Goal: Check status

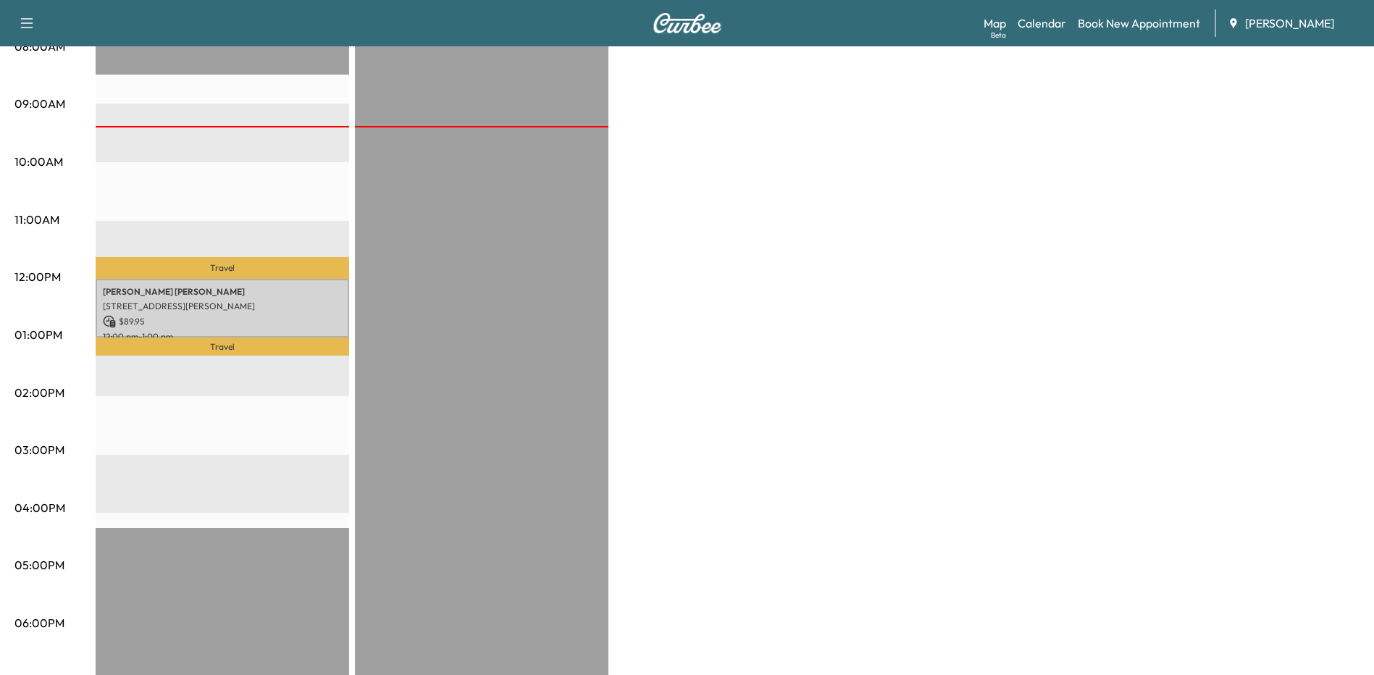
scroll to position [362, 0]
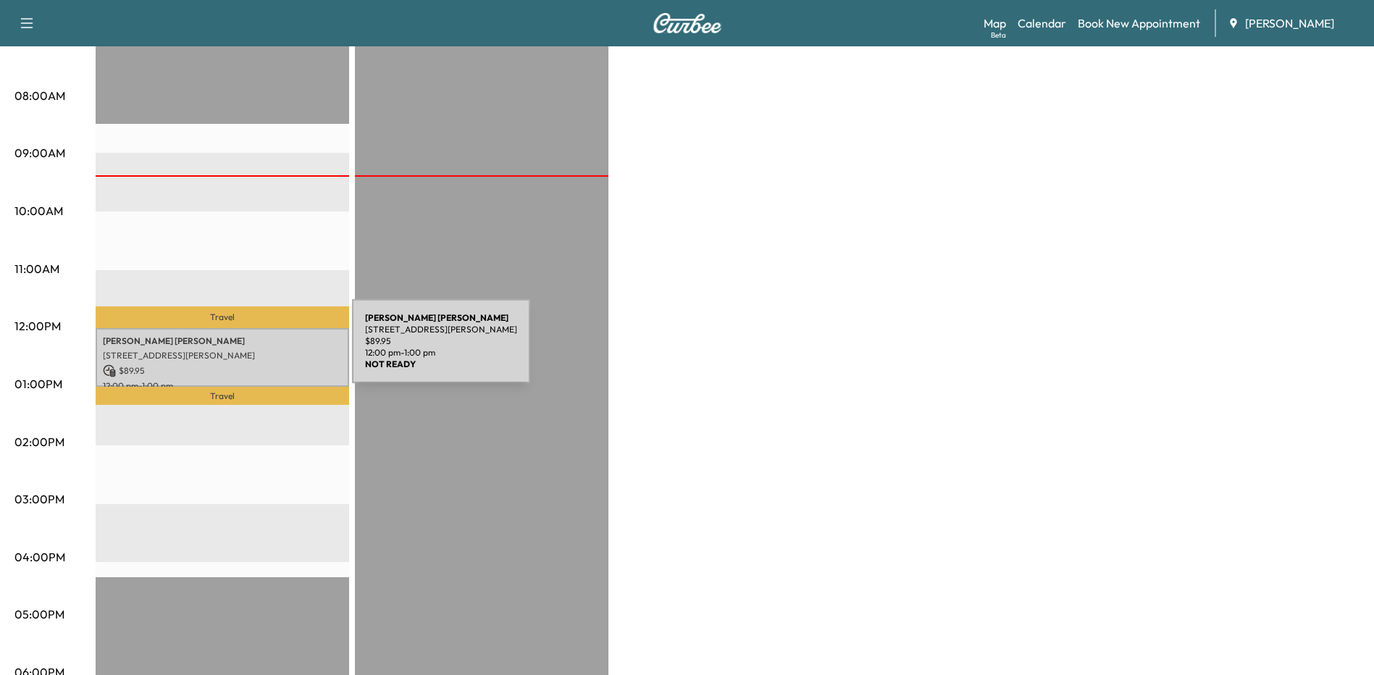
click at [243, 350] on p "[STREET_ADDRESS][PERSON_NAME]" at bounding box center [222, 356] width 239 height 12
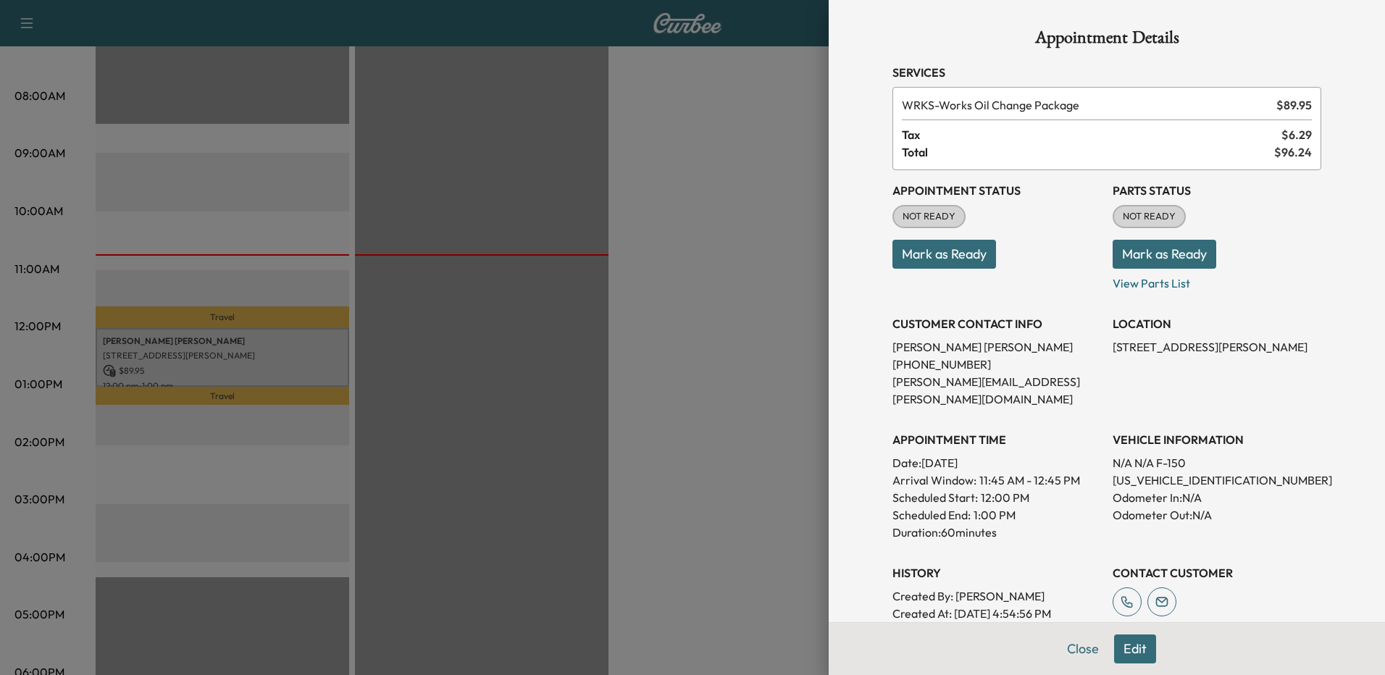
click at [702, 327] on div at bounding box center [692, 337] width 1385 height 675
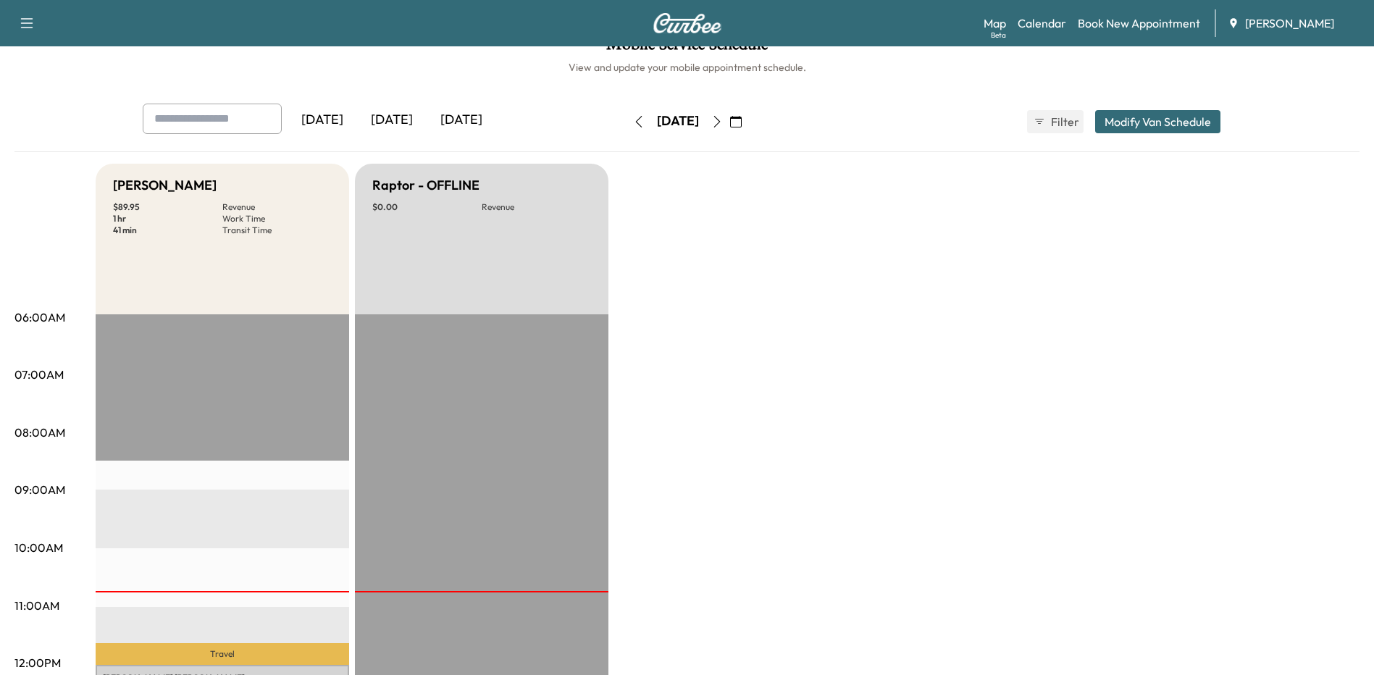
scroll to position [0, 0]
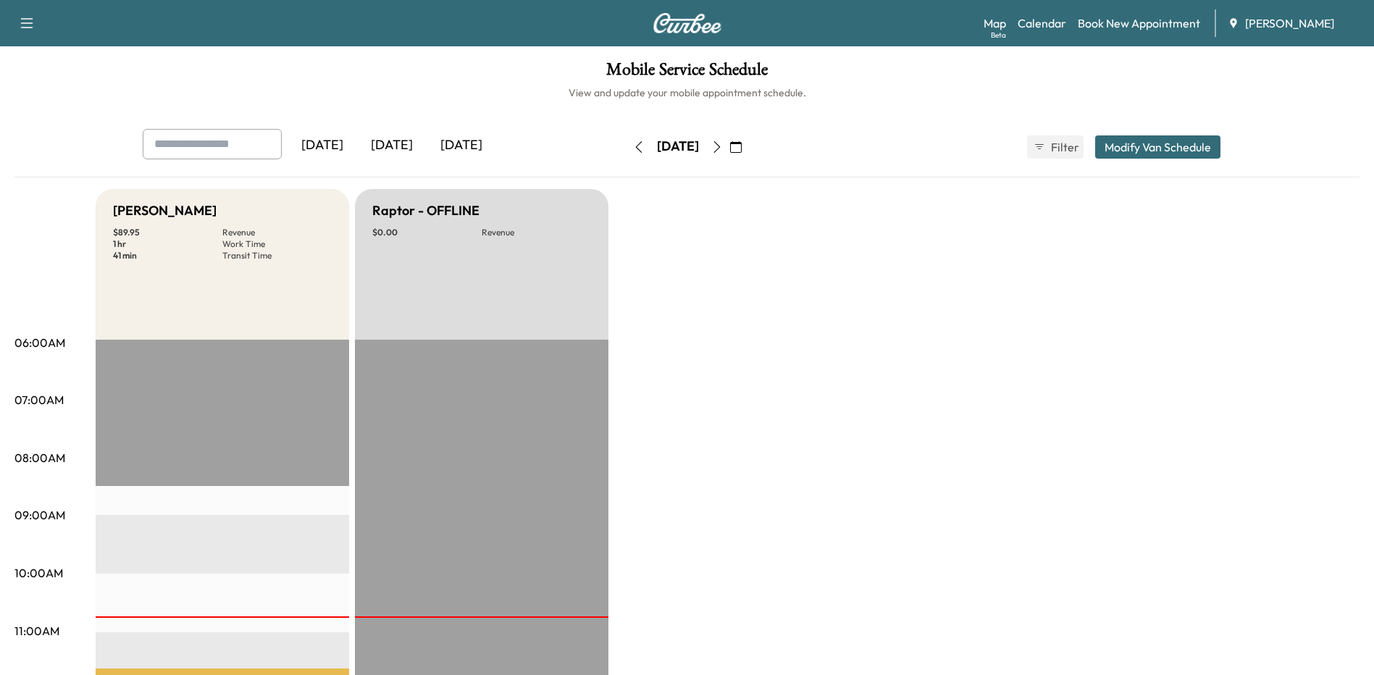
click at [729, 137] on button "button" at bounding box center [717, 146] width 25 height 23
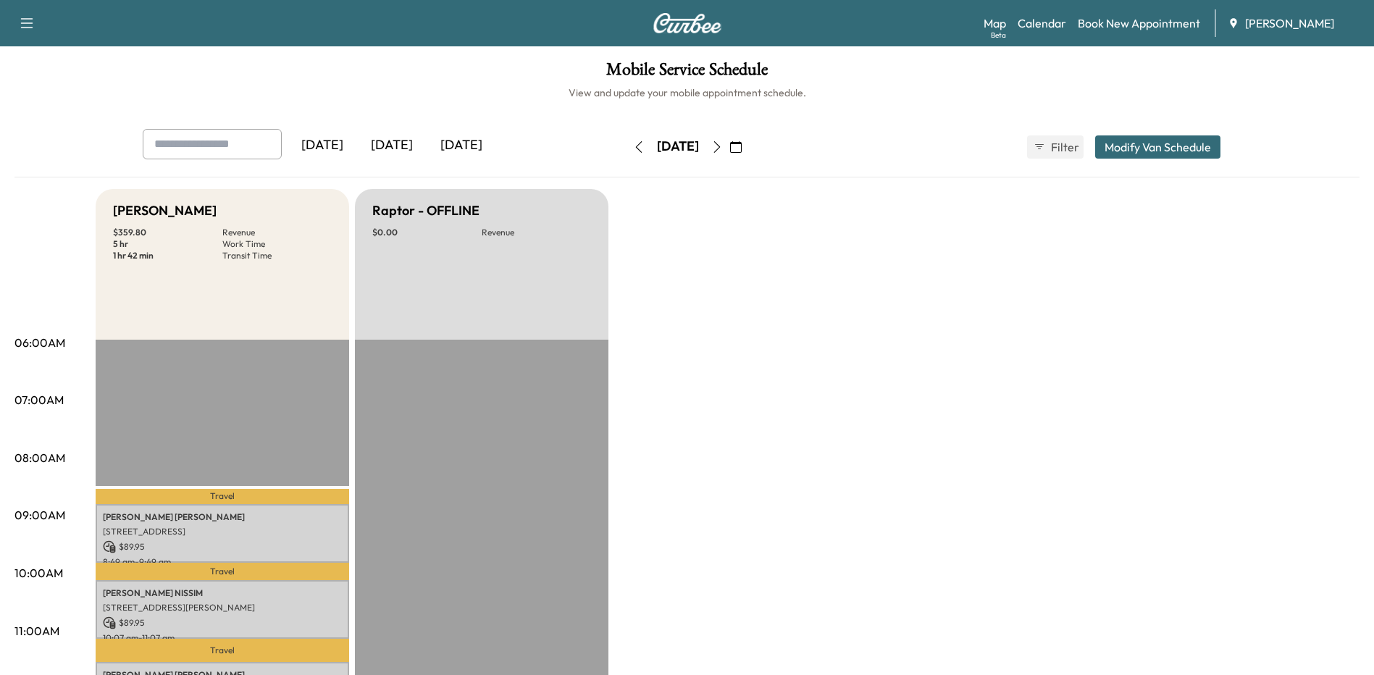
click at [723, 143] on icon "button" at bounding box center [717, 147] width 12 height 12
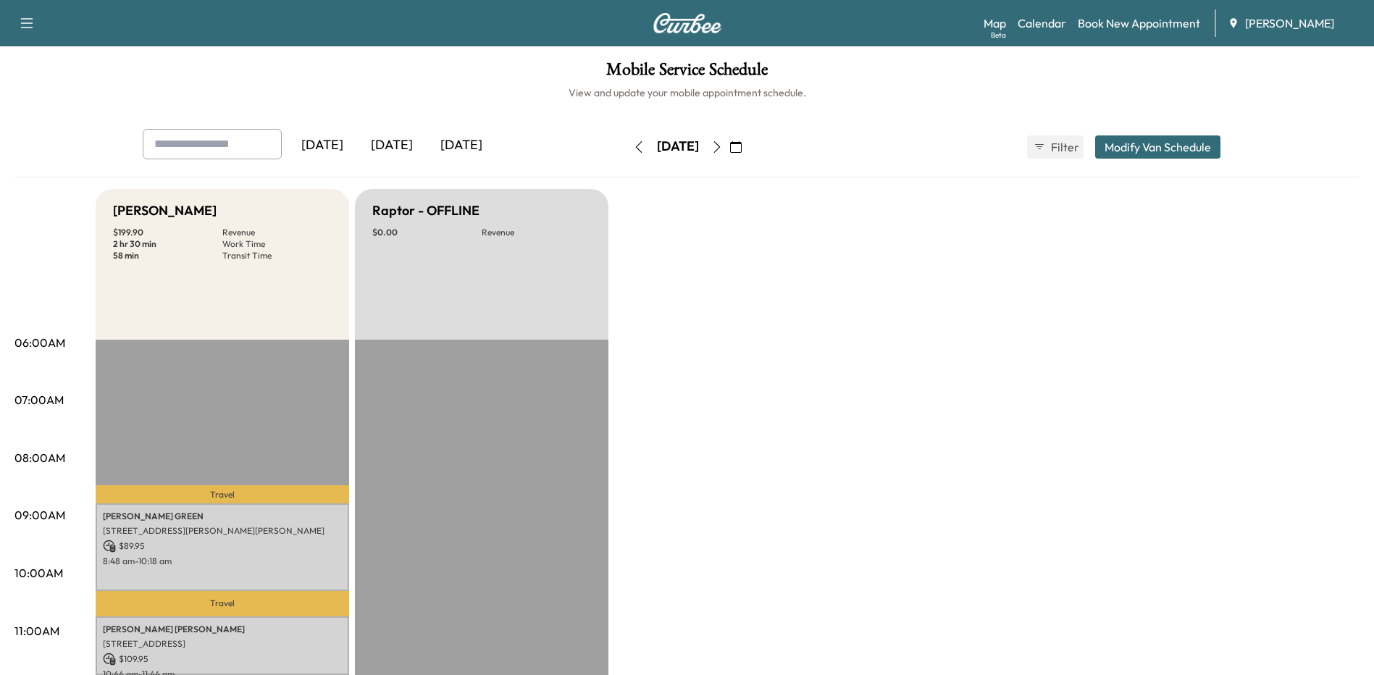
click at [633, 143] on icon "button" at bounding box center [639, 147] width 12 height 12
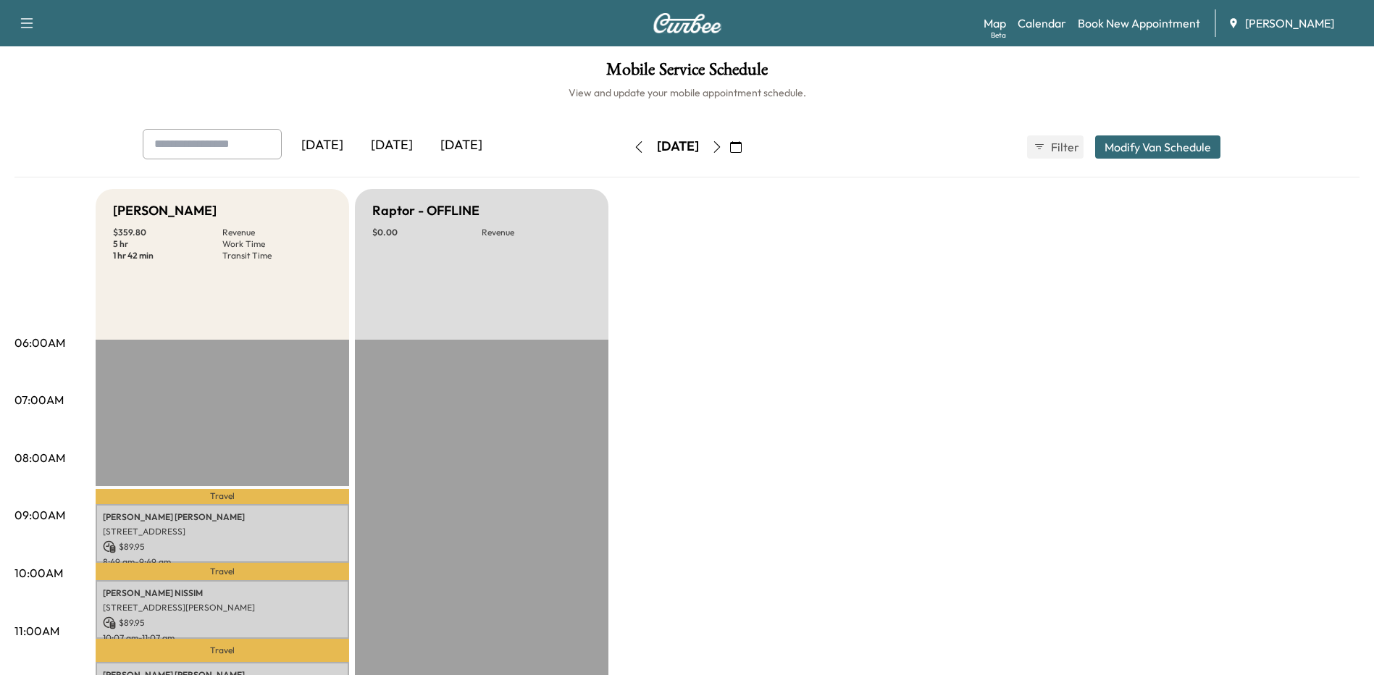
click at [576, 143] on div "[DATE] [DATE] [DATE]" at bounding box center [361, 147] width 436 height 36
click at [633, 143] on icon "button" at bounding box center [639, 147] width 12 height 12
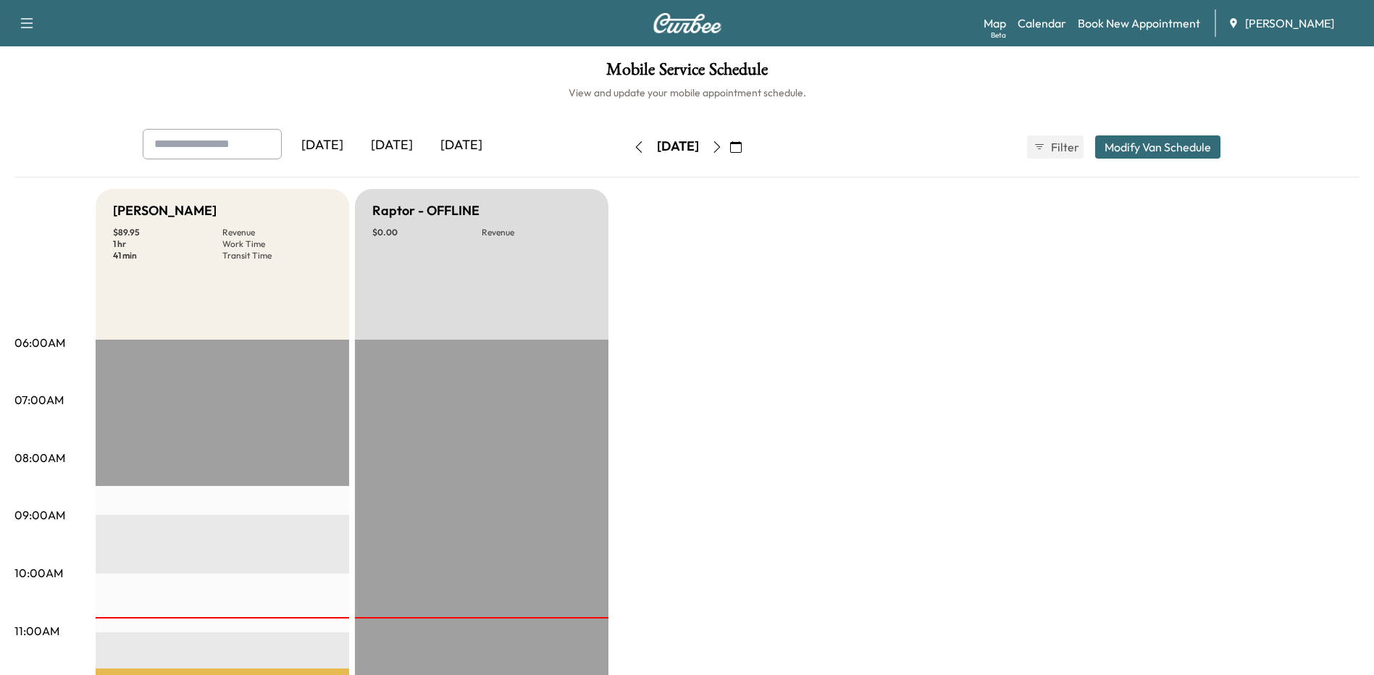
click at [633, 146] on icon "button" at bounding box center [639, 147] width 12 height 12
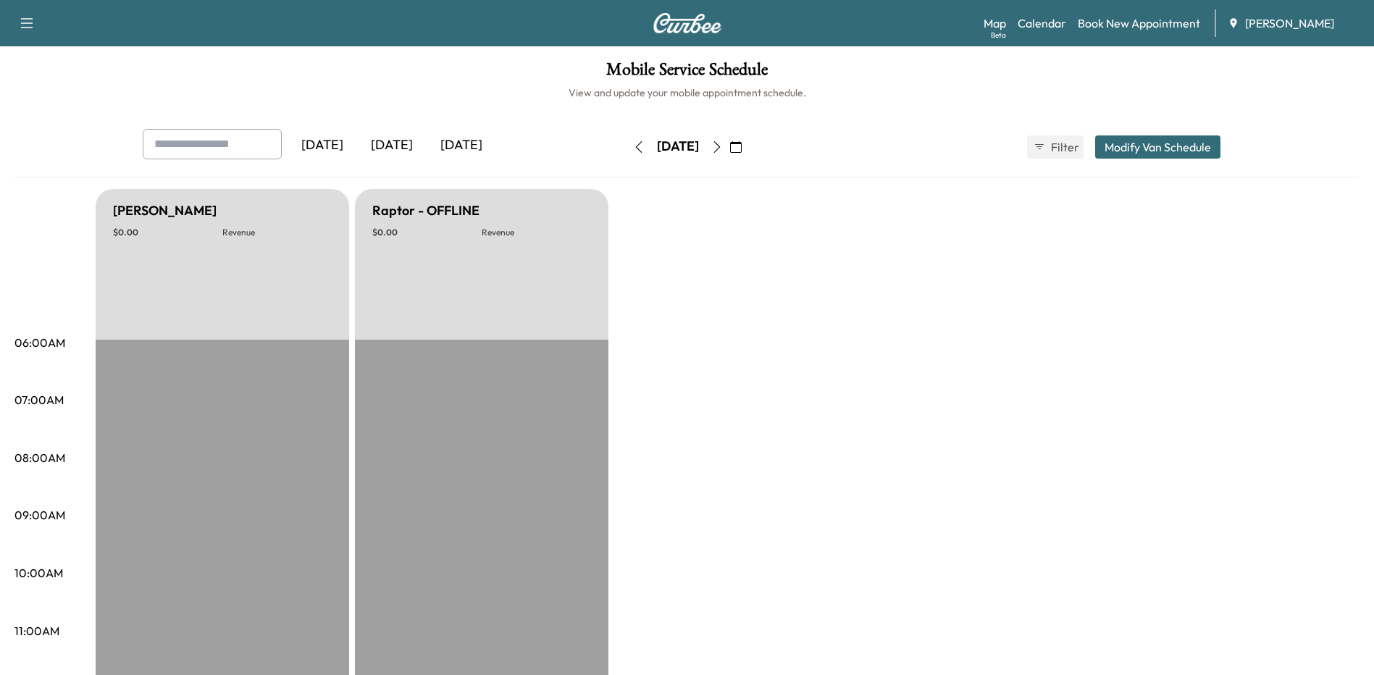
click at [748, 148] on button "button" at bounding box center [735, 146] width 25 height 23
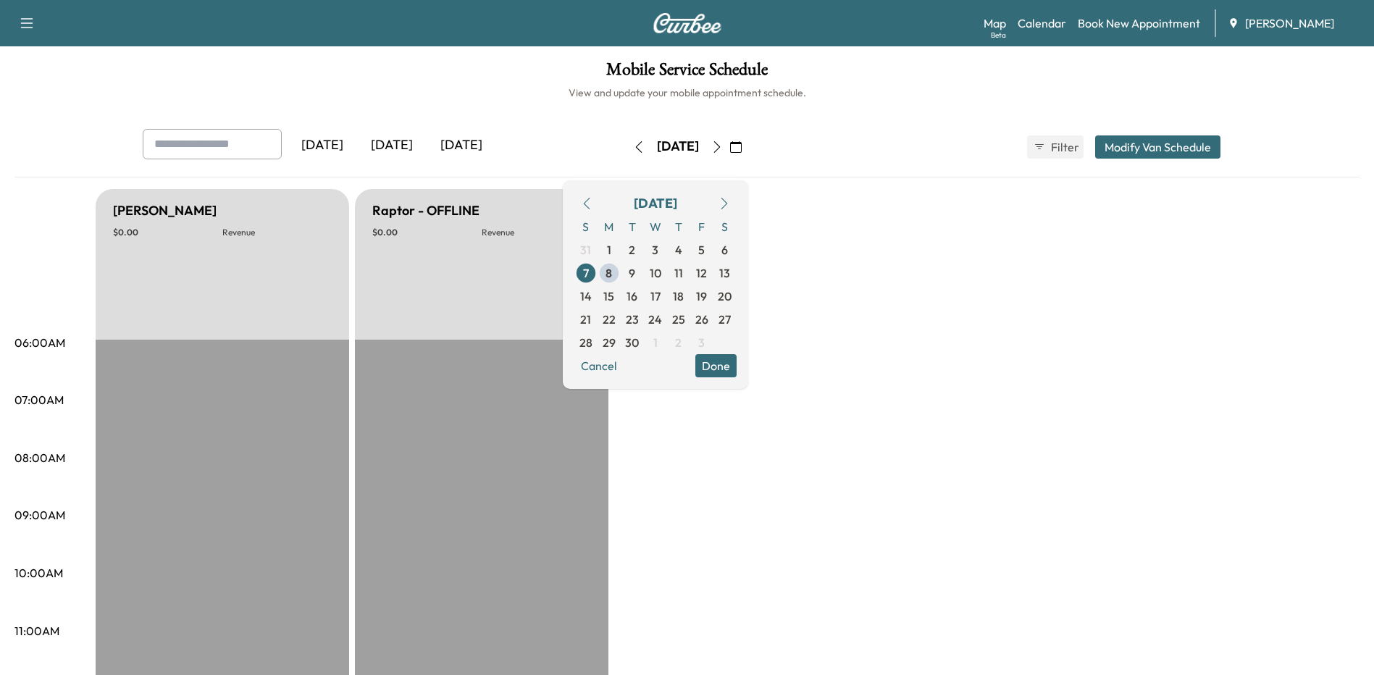
click at [729, 150] on button "button" at bounding box center [717, 146] width 25 height 23
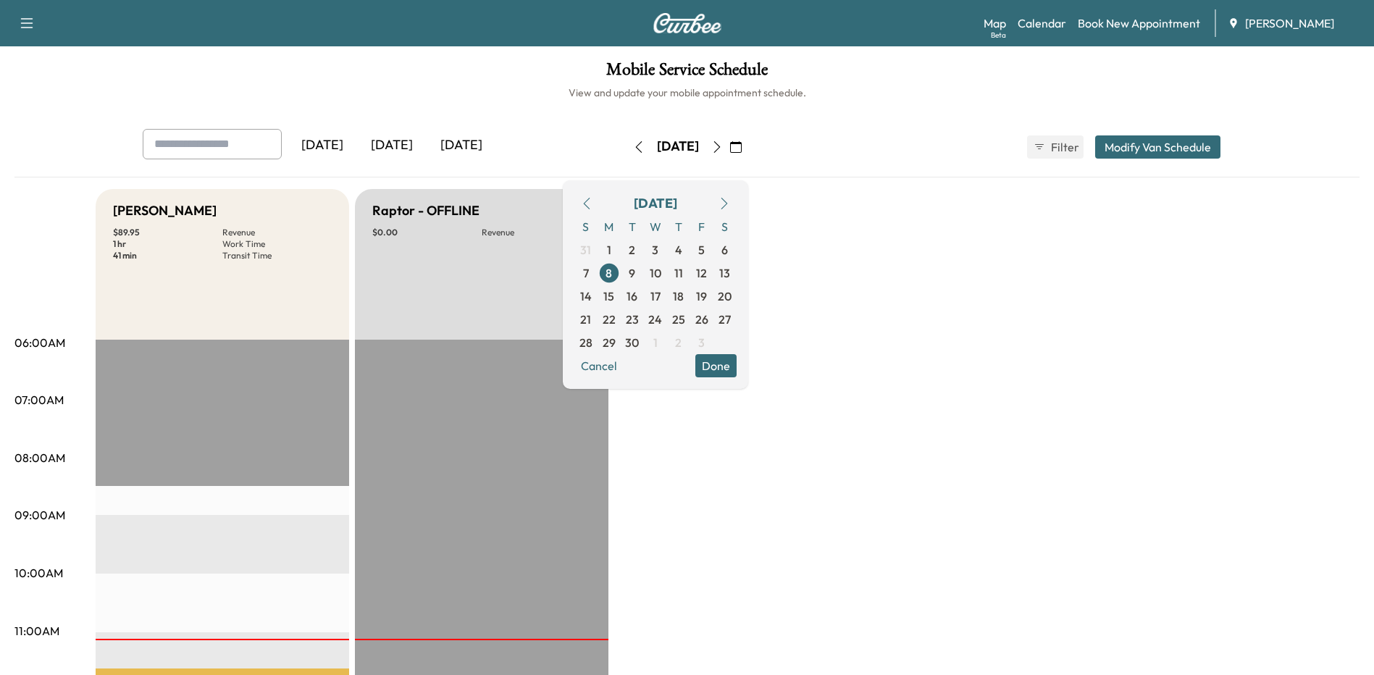
click at [737, 373] on button "Done" at bounding box center [715, 365] width 41 height 23
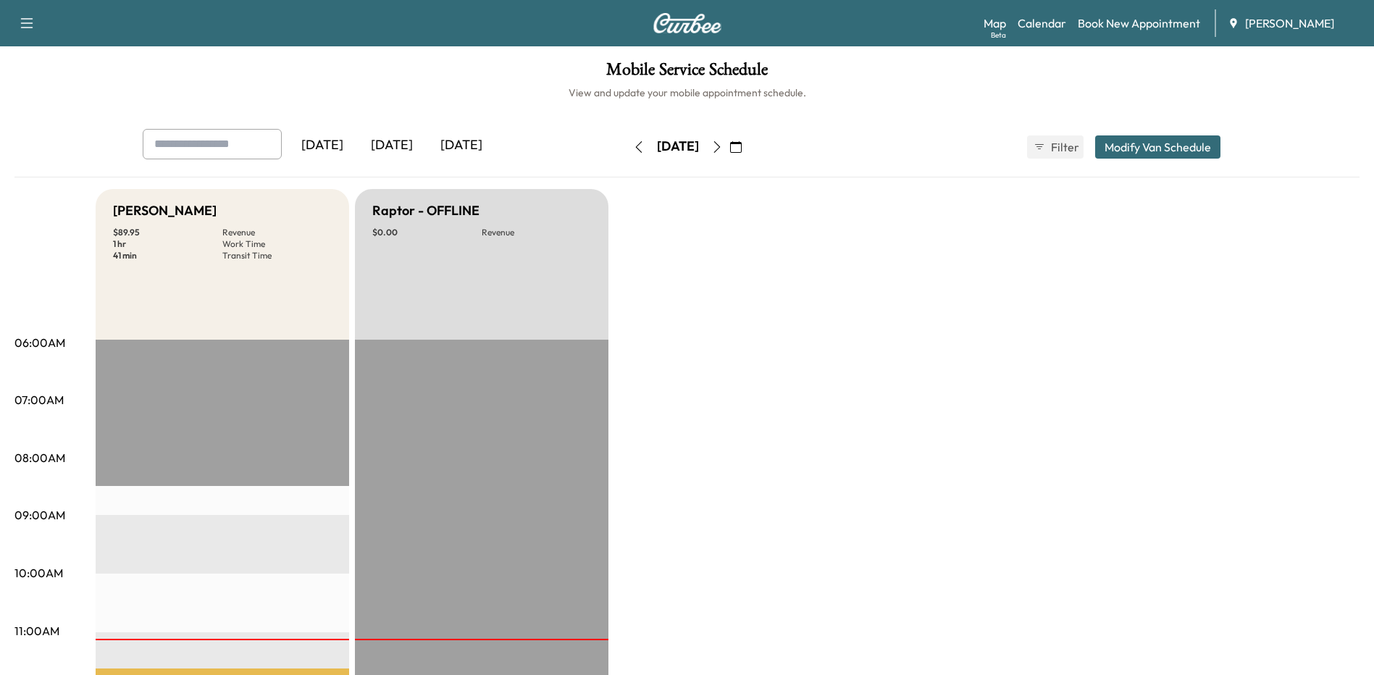
click at [633, 145] on icon "button" at bounding box center [639, 147] width 12 height 12
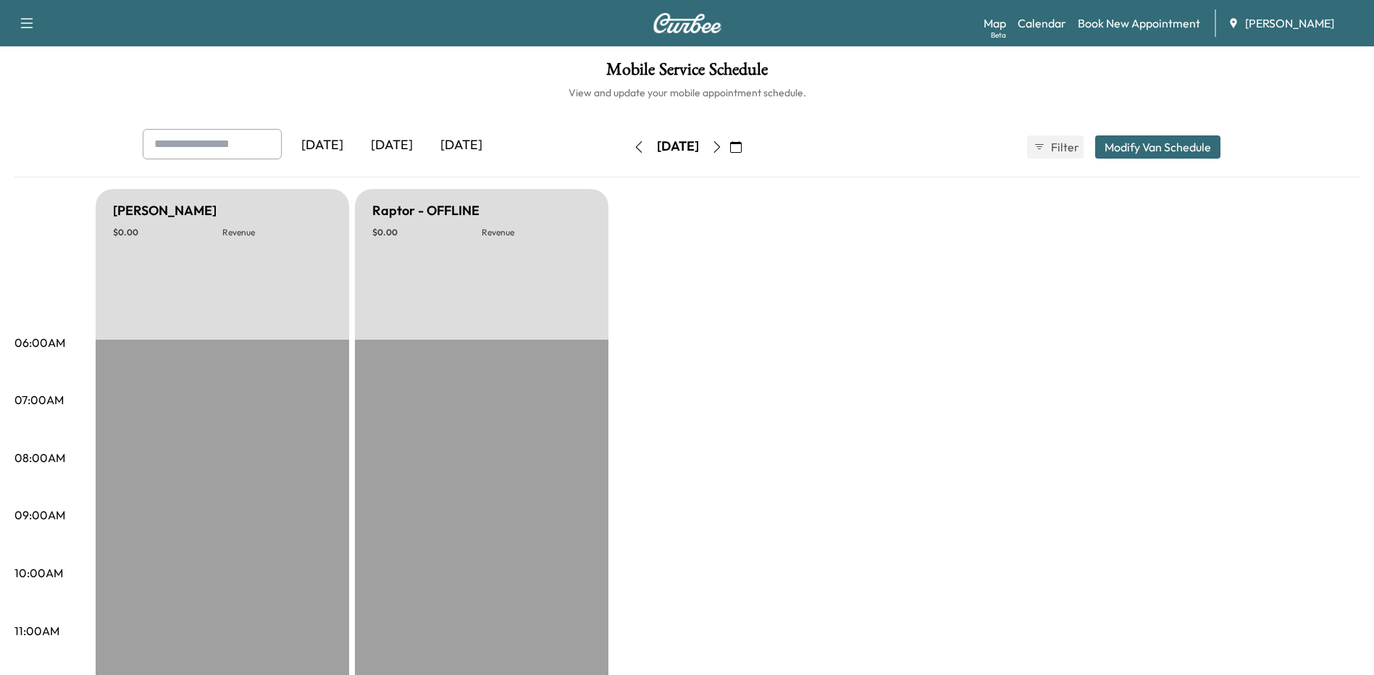
click at [723, 148] on icon "button" at bounding box center [717, 147] width 12 height 12
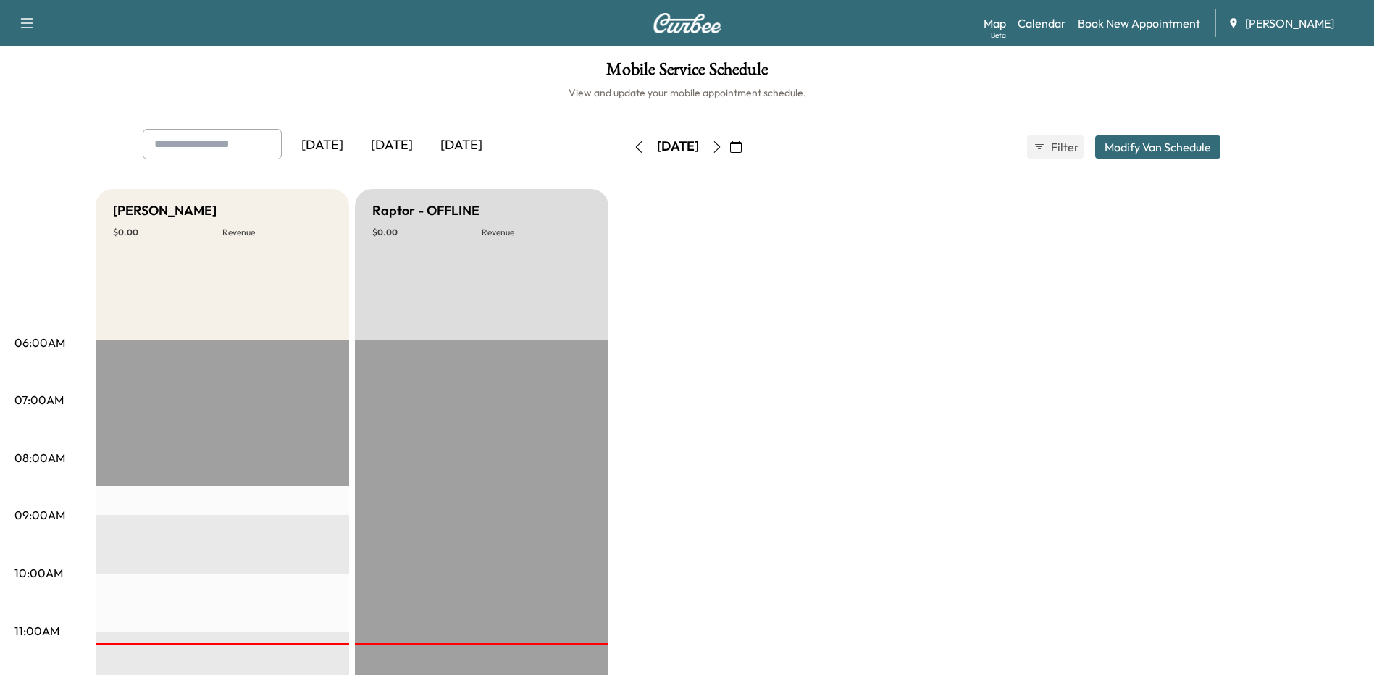
click at [720, 145] on icon "button" at bounding box center [716, 147] width 7 height 12
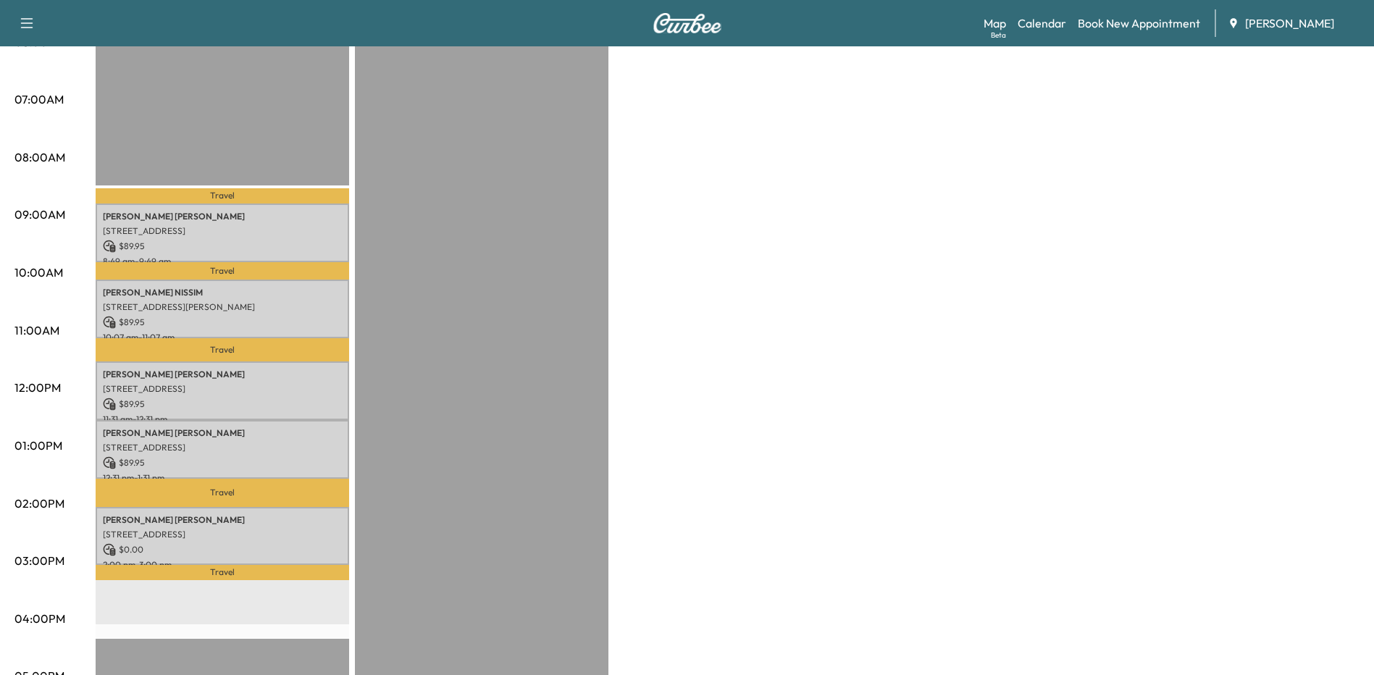
scroll to position [72, 0]
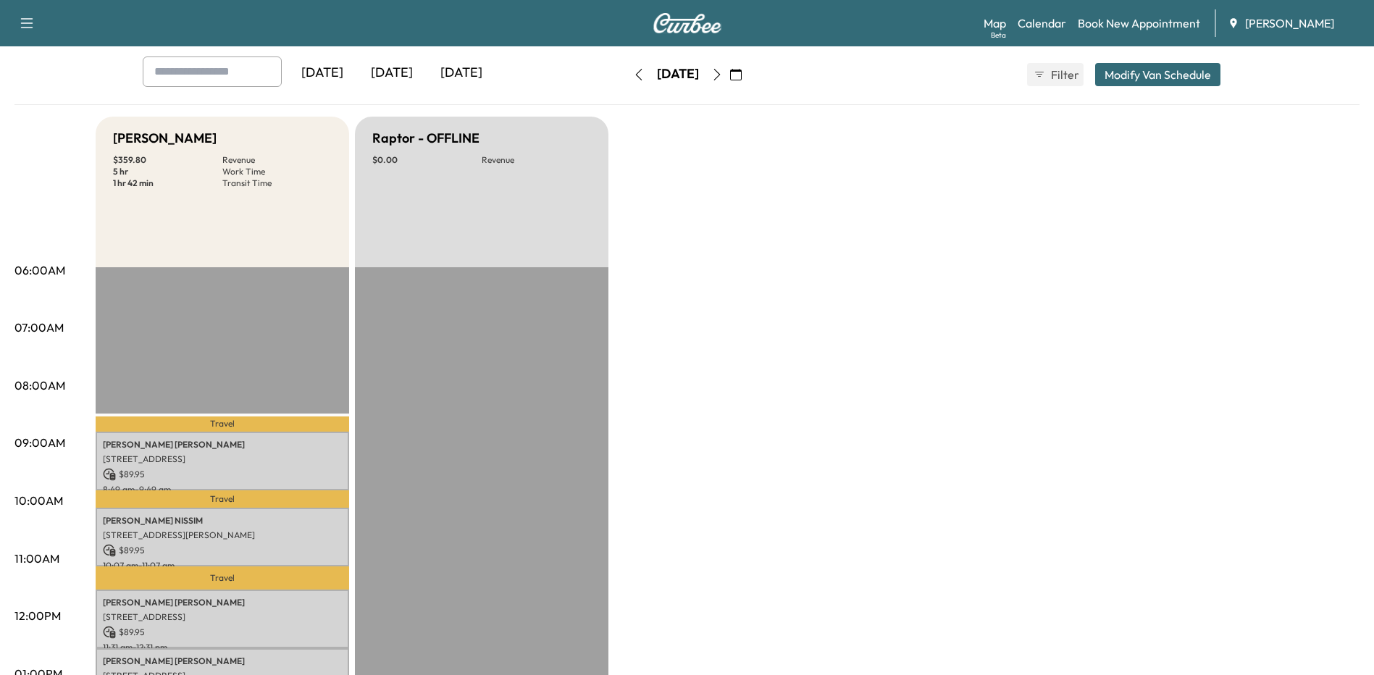
click at [633, 75] on icon "button" at bounding box center [639, 75] width 12 height 12
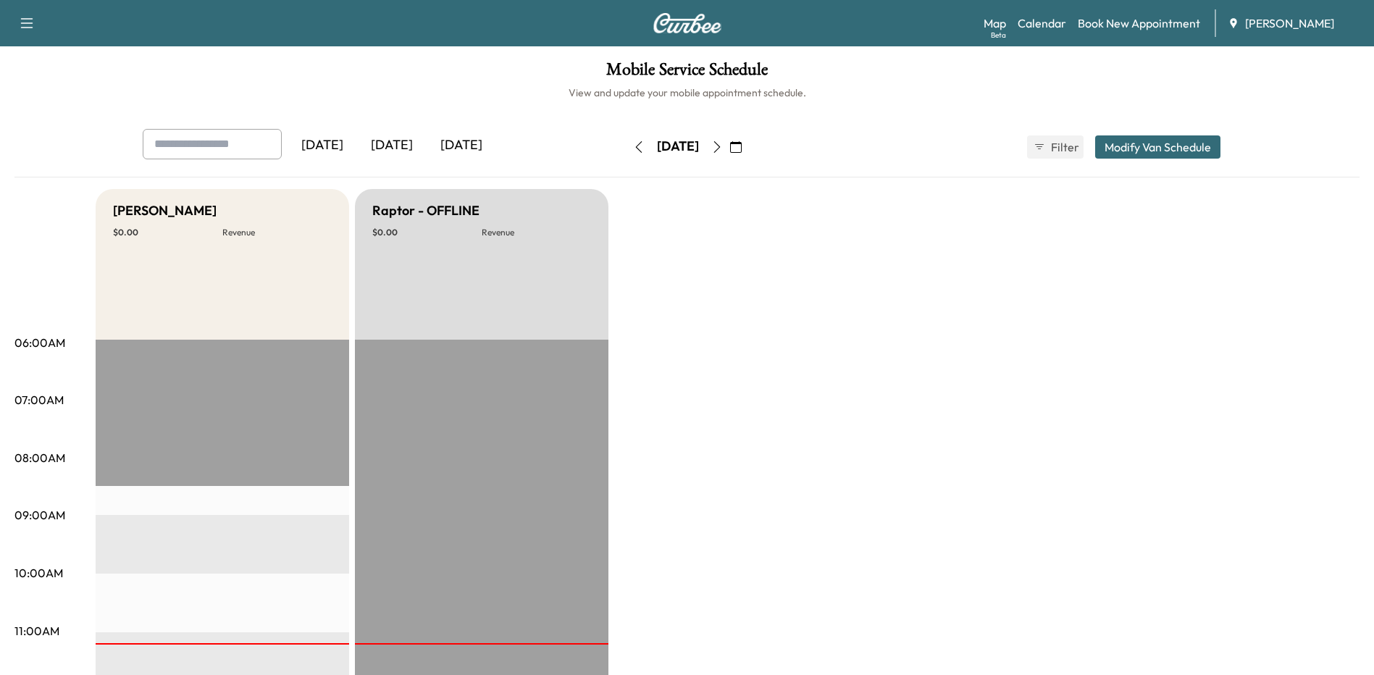
click at [723, 149] on icon "button" at bounding box center [717, 147] width 12 height 12
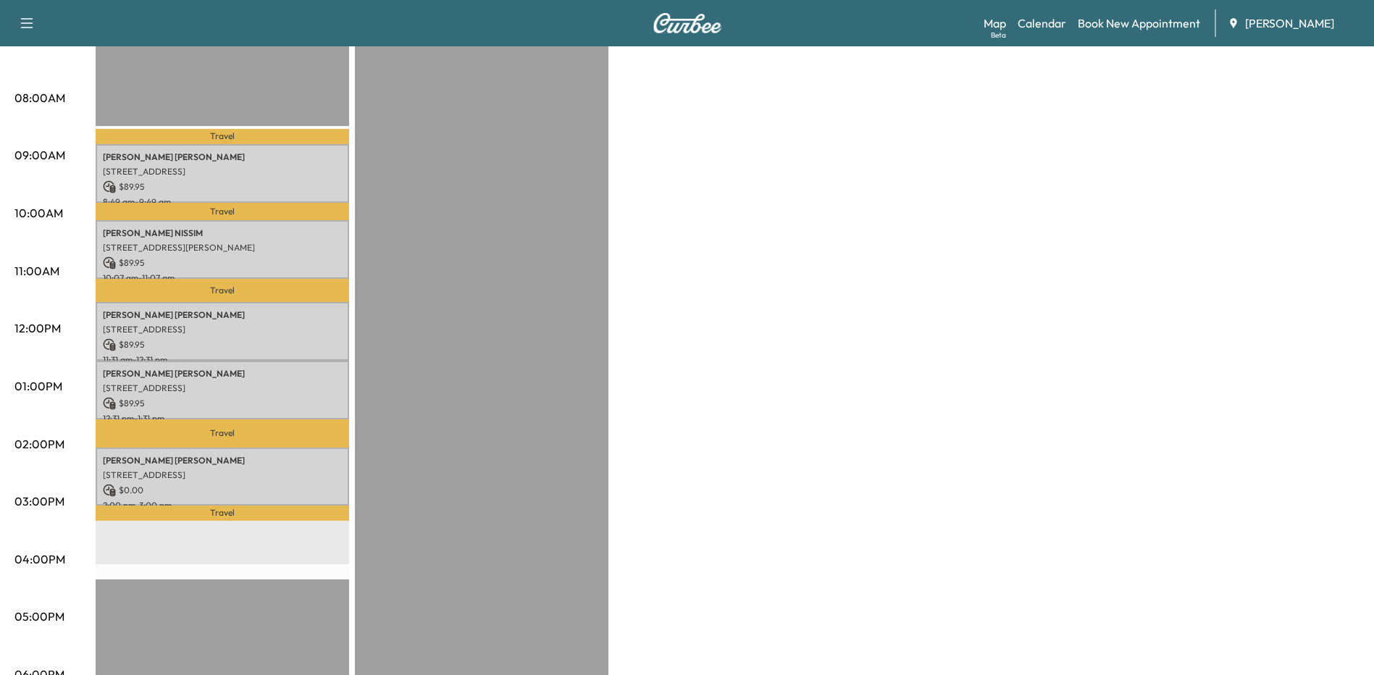
scroll to position [362, 0]
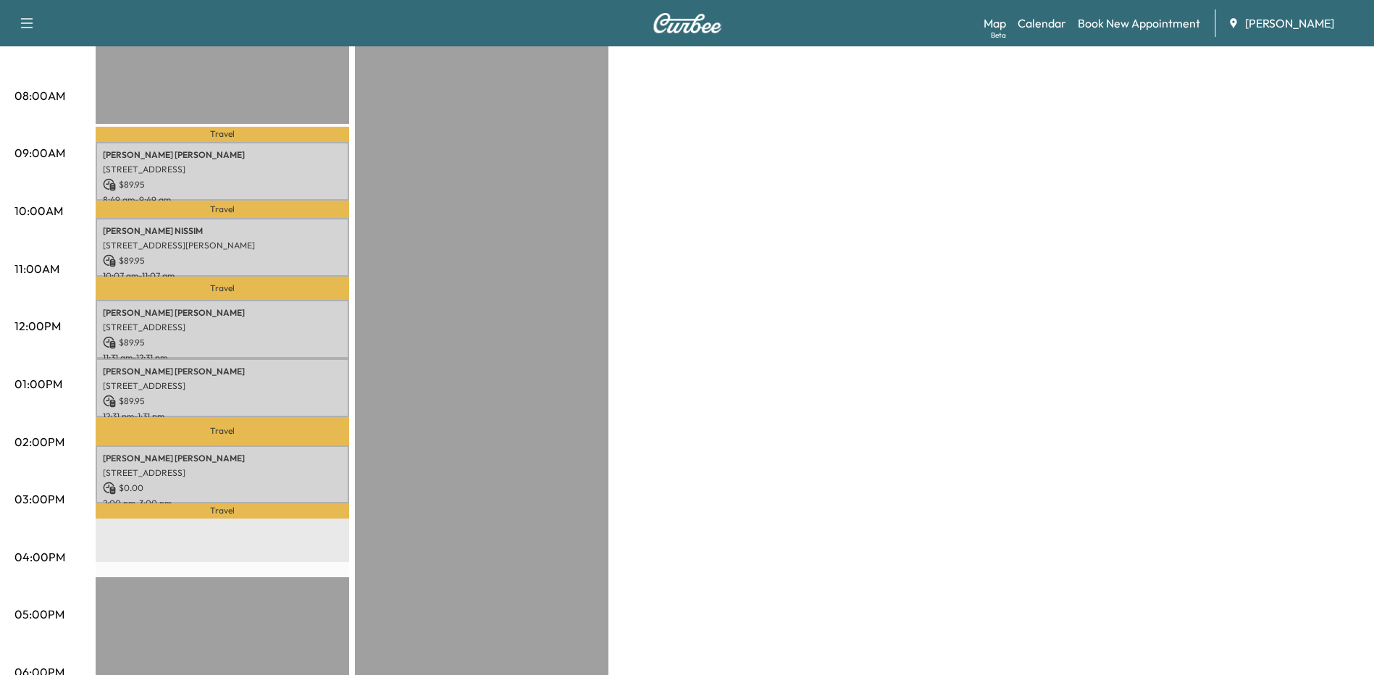
click at [986, 427] on div "Bronco - [PERSON_NAME] $ 359.80 Revenue 5 hr Work Time 1 hr 42 min Transit Time…" at bounding box center [728, 370] width 1264 height 1086
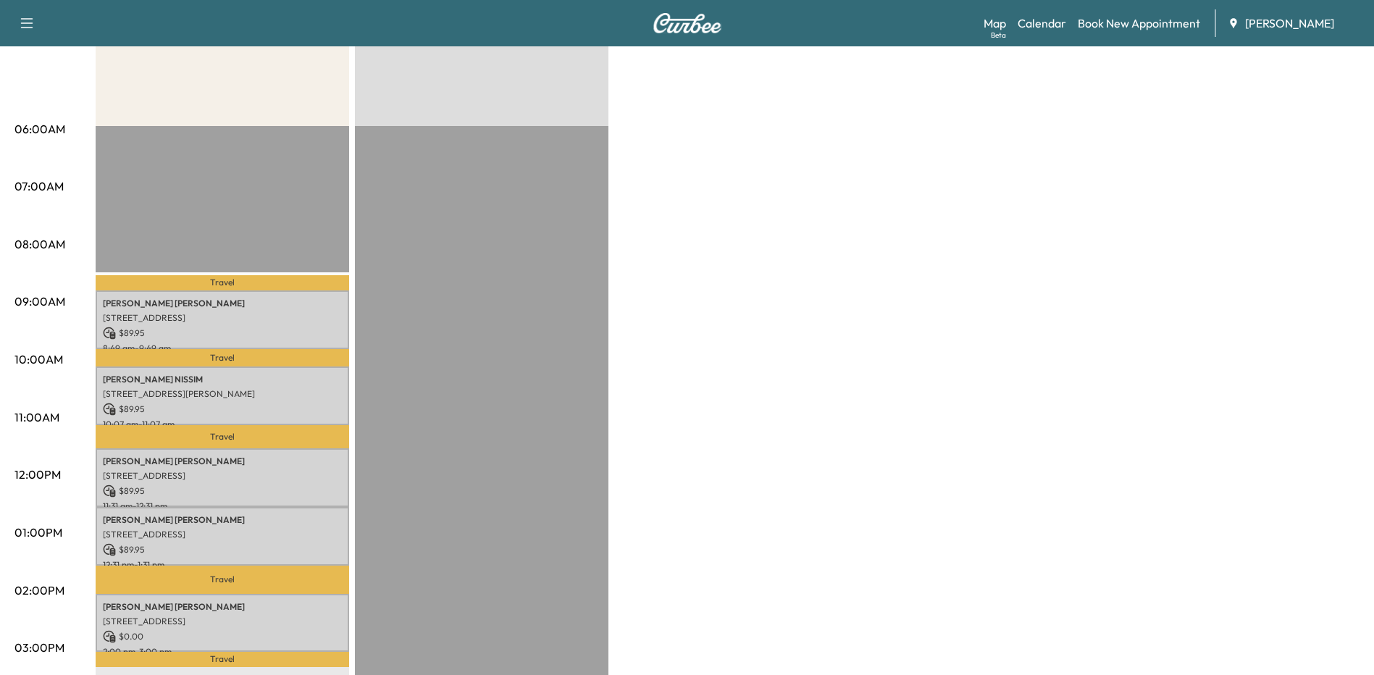
scroll to position [0, 0]
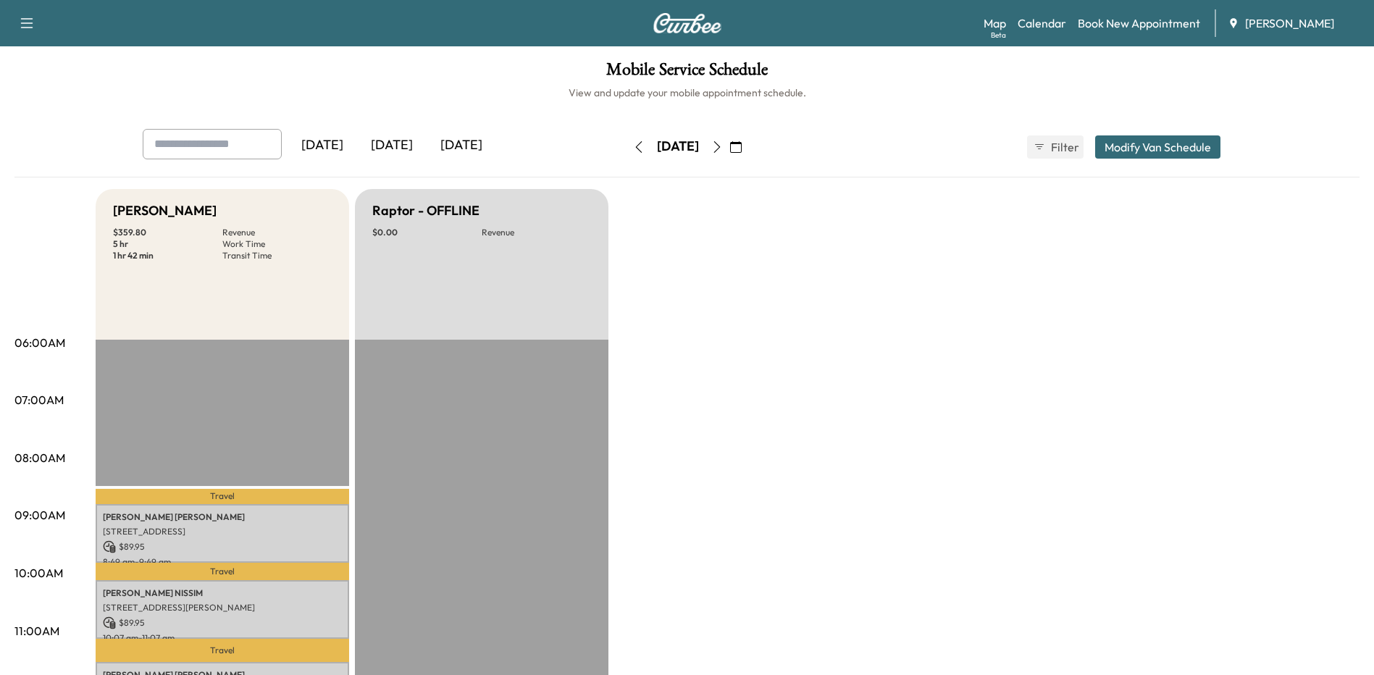
click at [723, 151] on icon "button" at bounding box center [717, 147] width 12 height 12
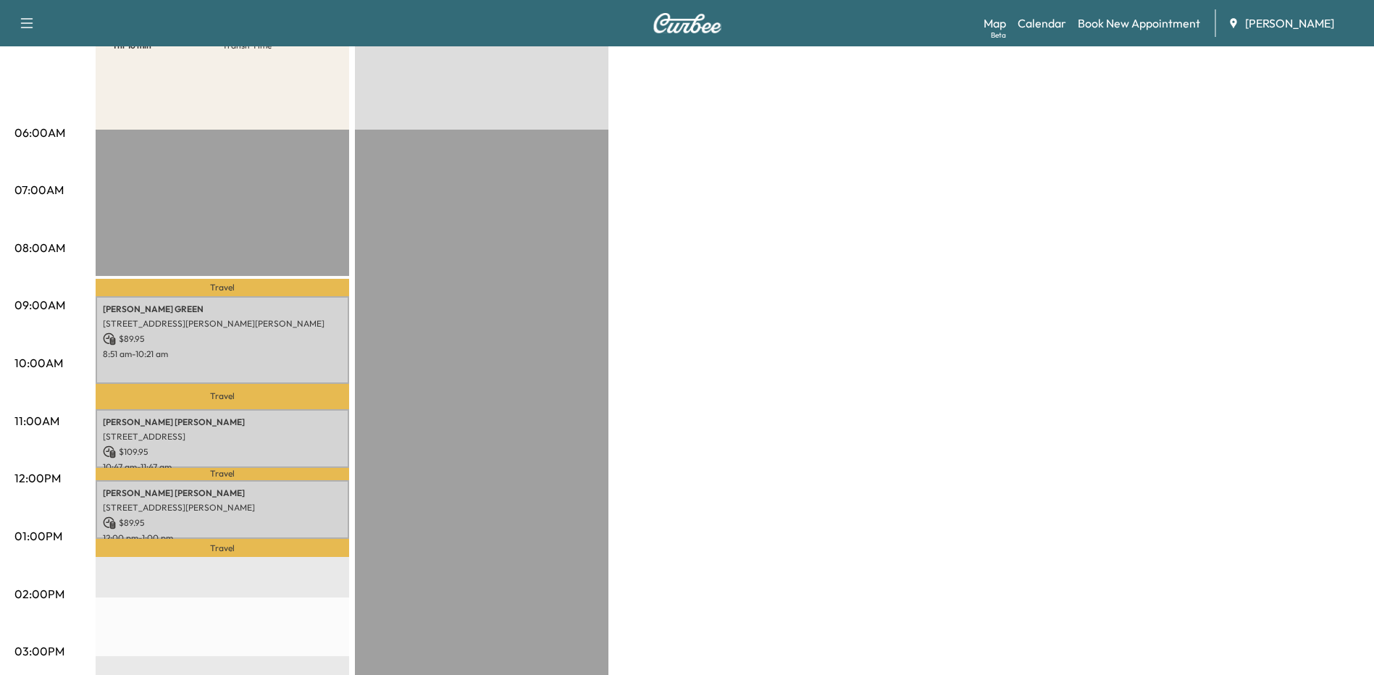
scroll to position [217, 0]
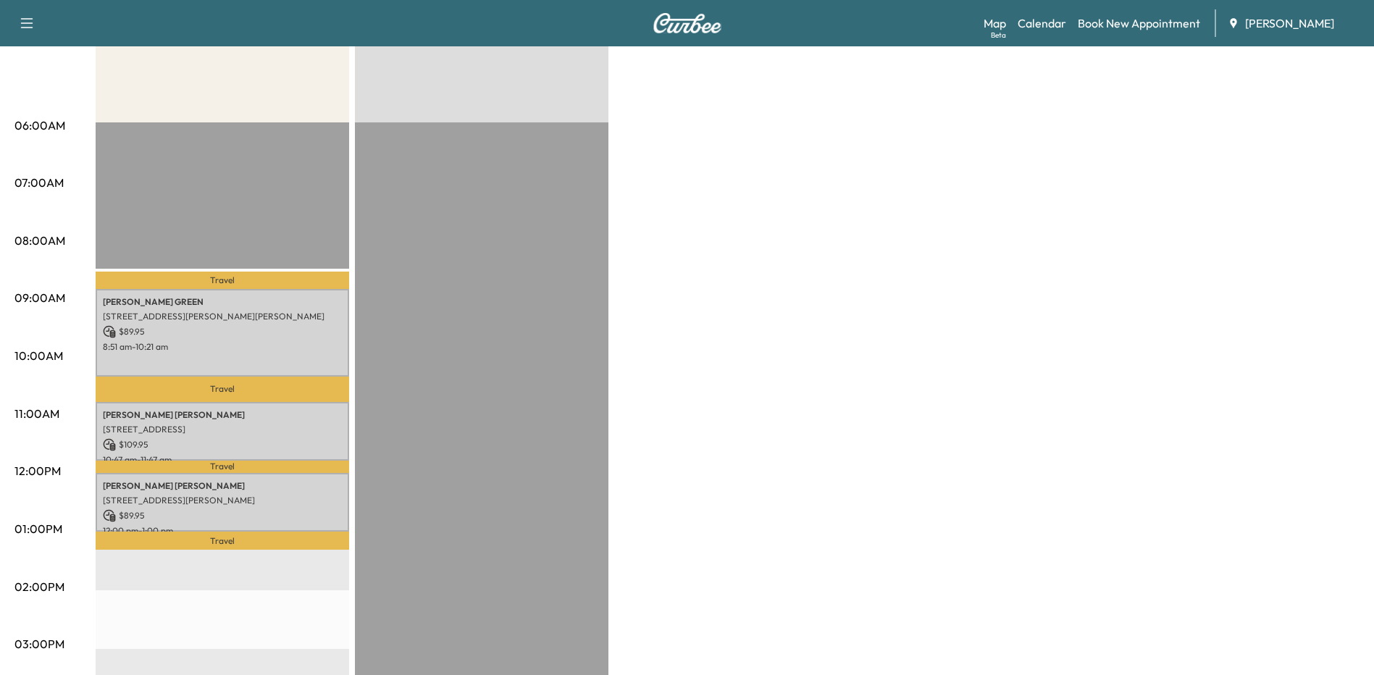
click at [770, 230] on div "Bronco - [PERSON_NAME] $ 289.85 Revenue 3 hr 30 min Work Time 1 hr 16 min Trans…" at bounding box center [728, 515] width 1264 height 1086
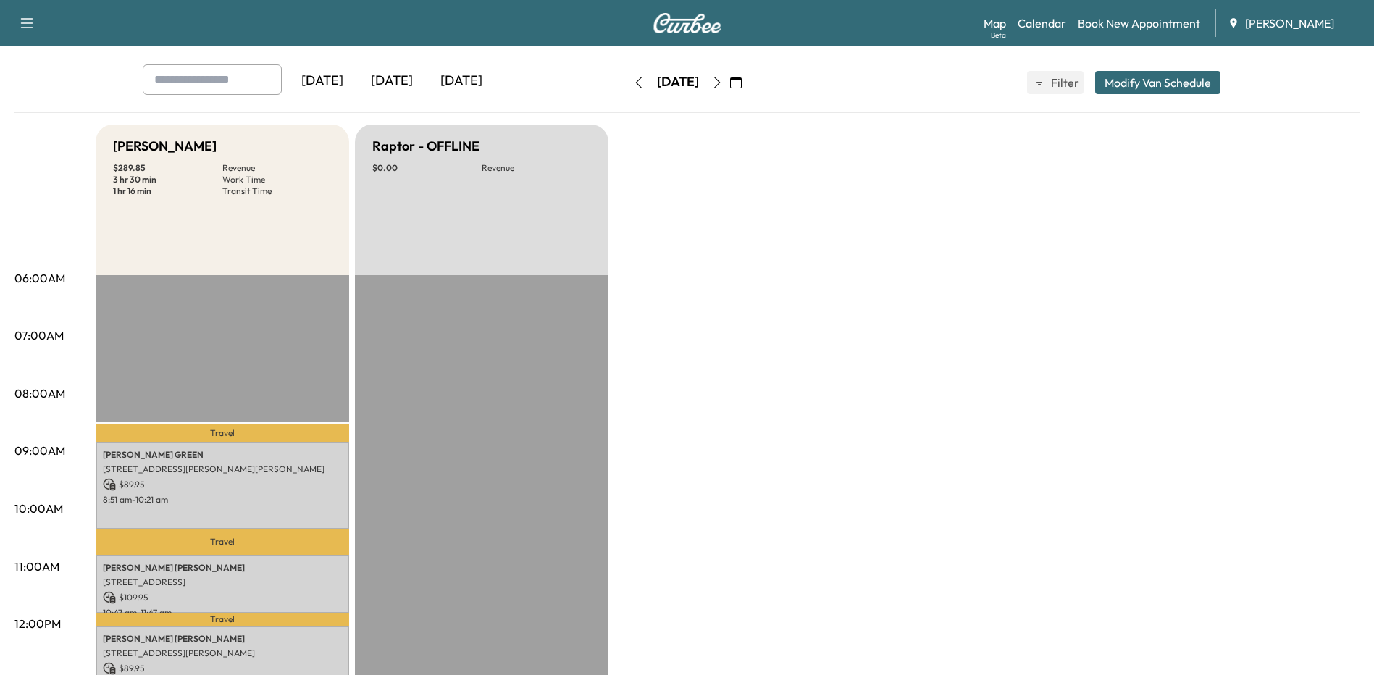
scroll to position [0, 0]
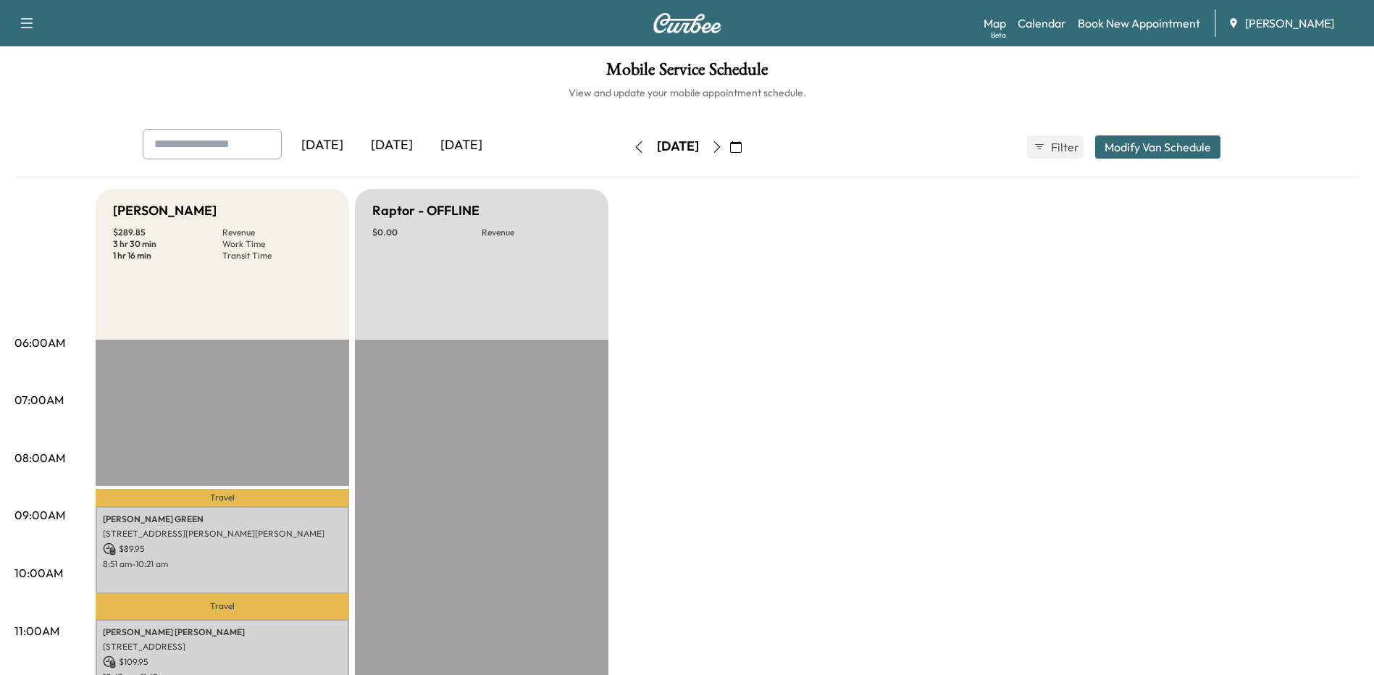
click at [723, 148] on icon "button" at bounding box center [717, 147] width 12 height 12
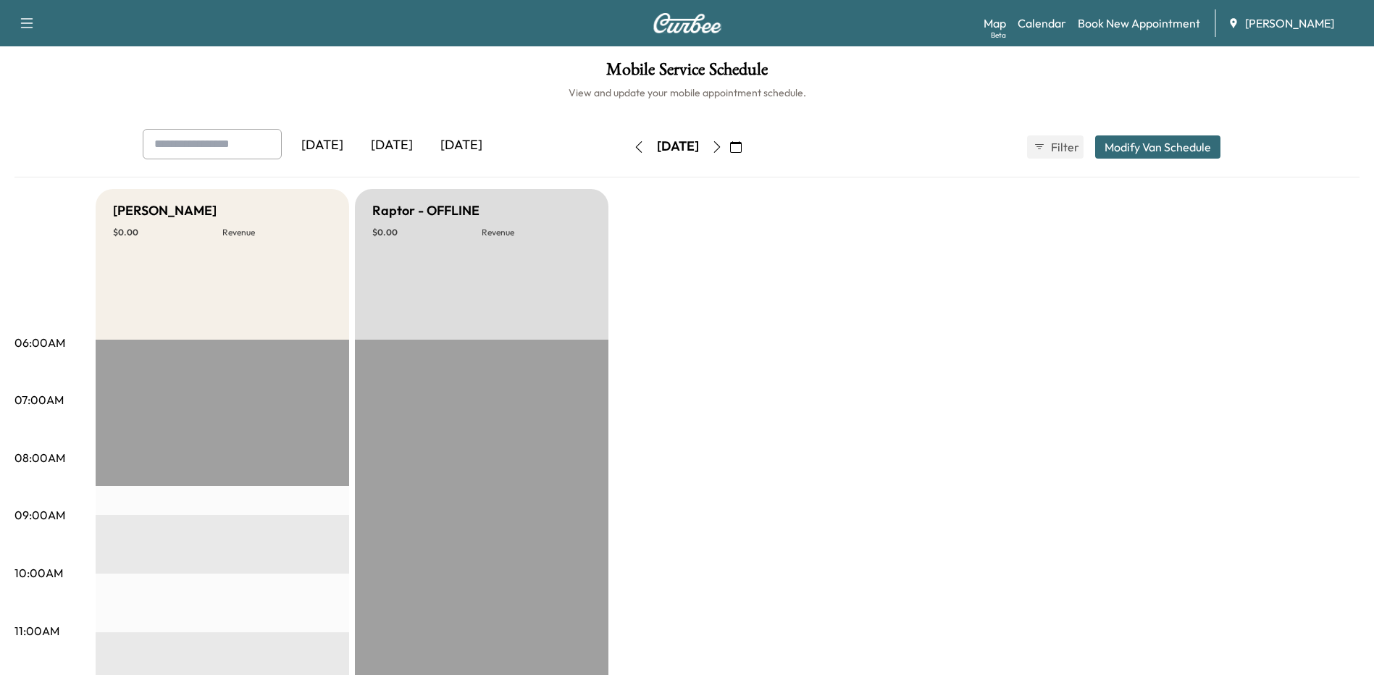
click at [723, 148] on icon "button" at bounding box center [717, 147] width 12 height 12
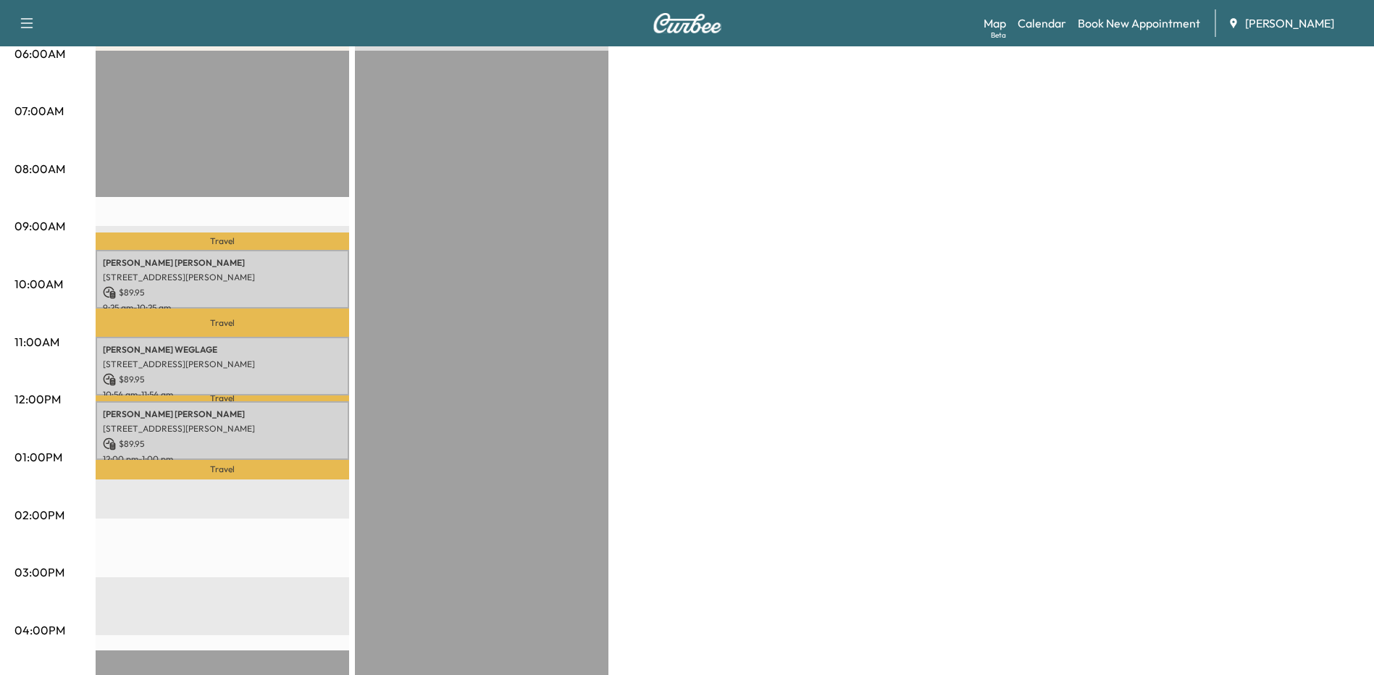
scroll to position [290, 0]
